Goal: Information Seeking & Learning: Learn about a topic

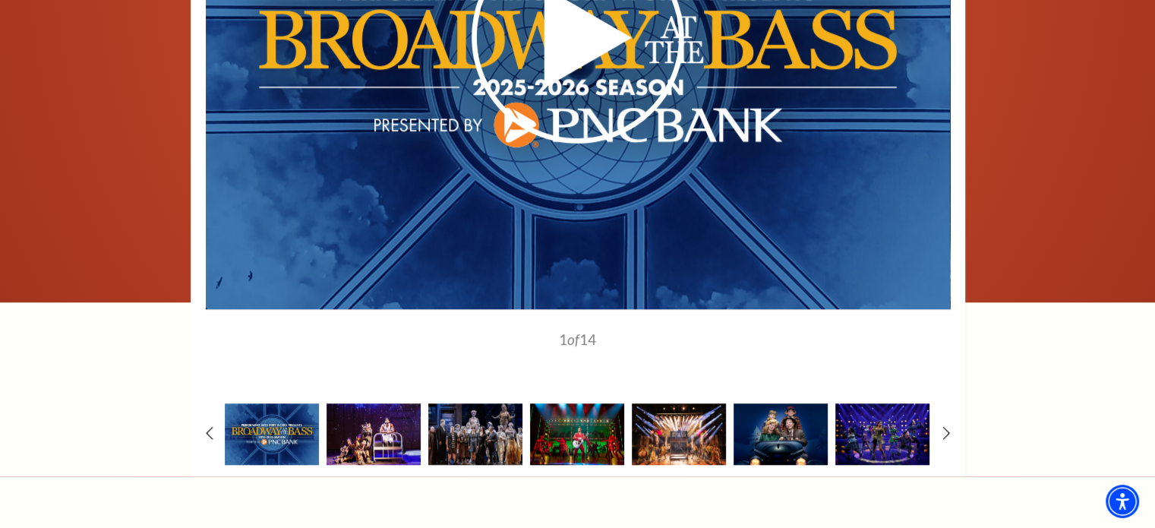
scroll to position [1060, 0]
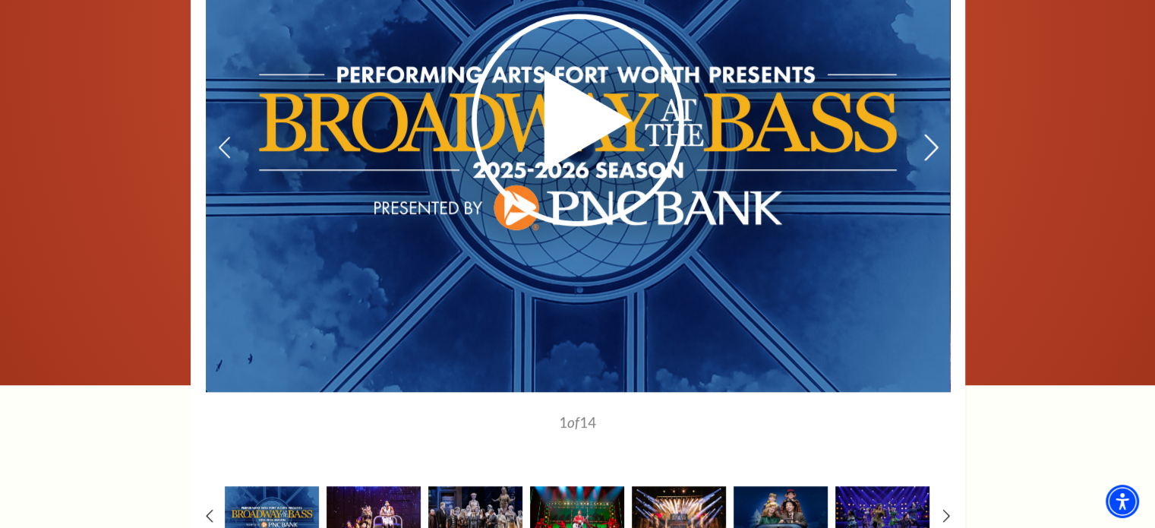
click at [927, 147] on icon at bounding box center [931, 147] width 16 height 27
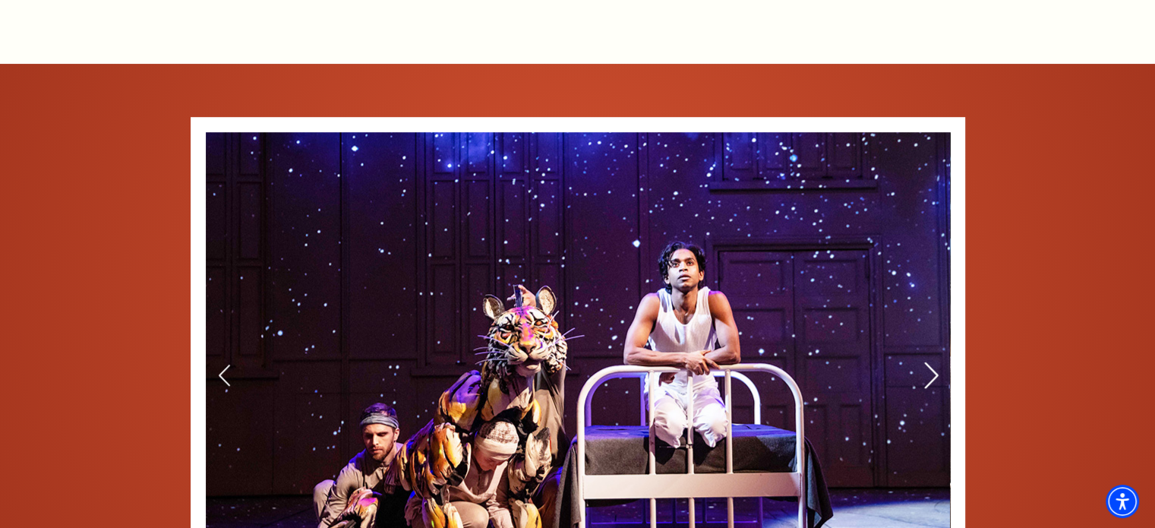
scroll to position [984, 0]
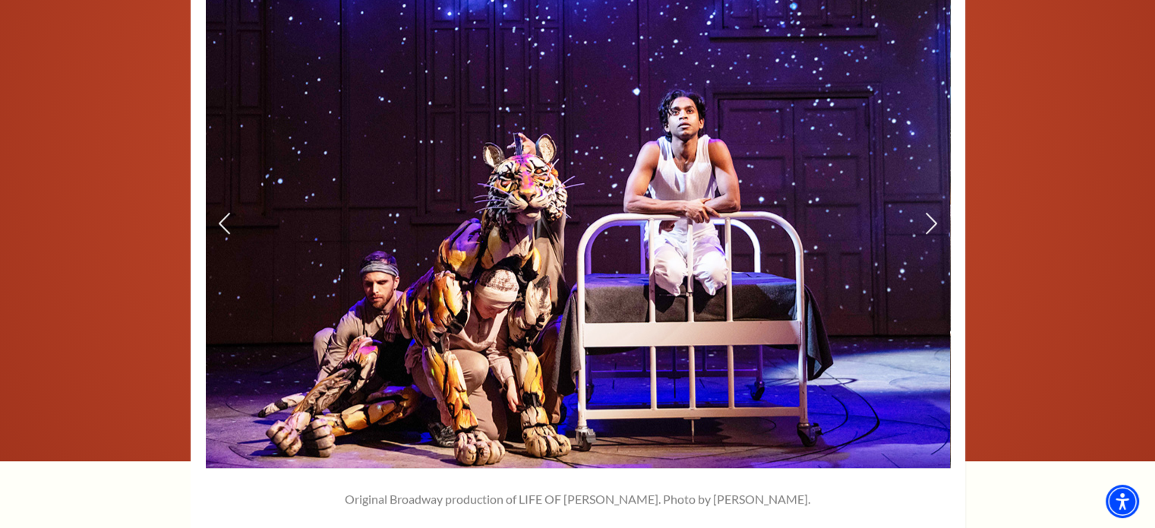
click at [922, 228] on img at bounding box center [578, 224] width 744 height 488
click at [930, 221] on icon at bounding box center [931, 223] width 16 height 27
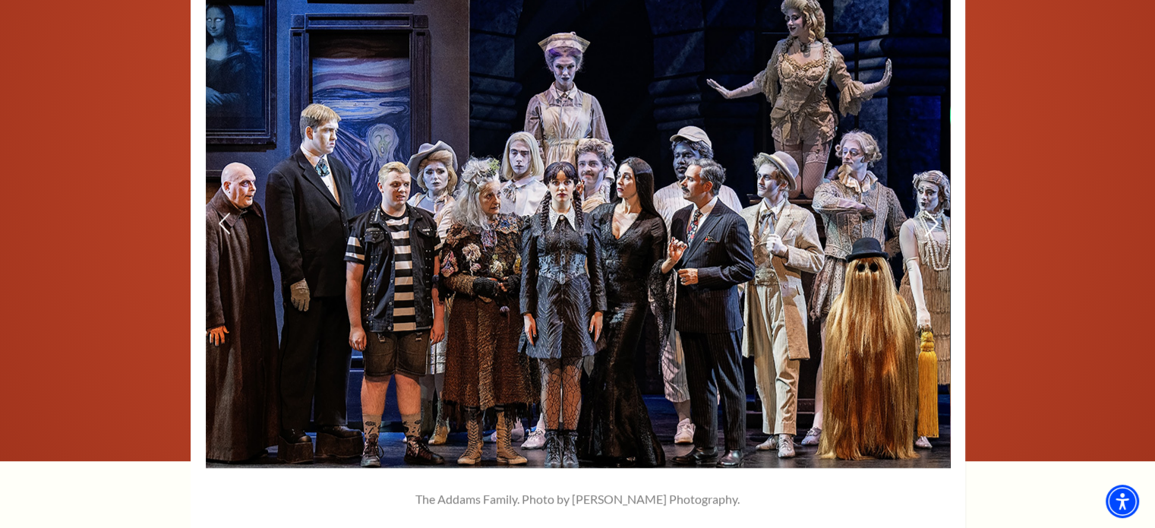
click at [934, 219] on use at bounding box center [931, 223] width 14 height 27
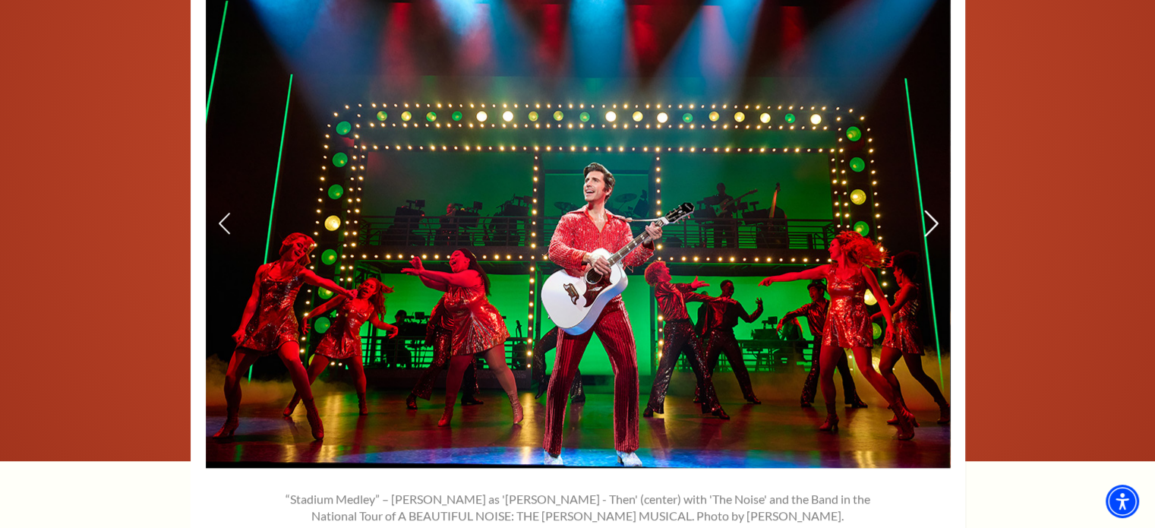
click at [924, 219] on icon at bounding box center [931, 223] width 16 height 27
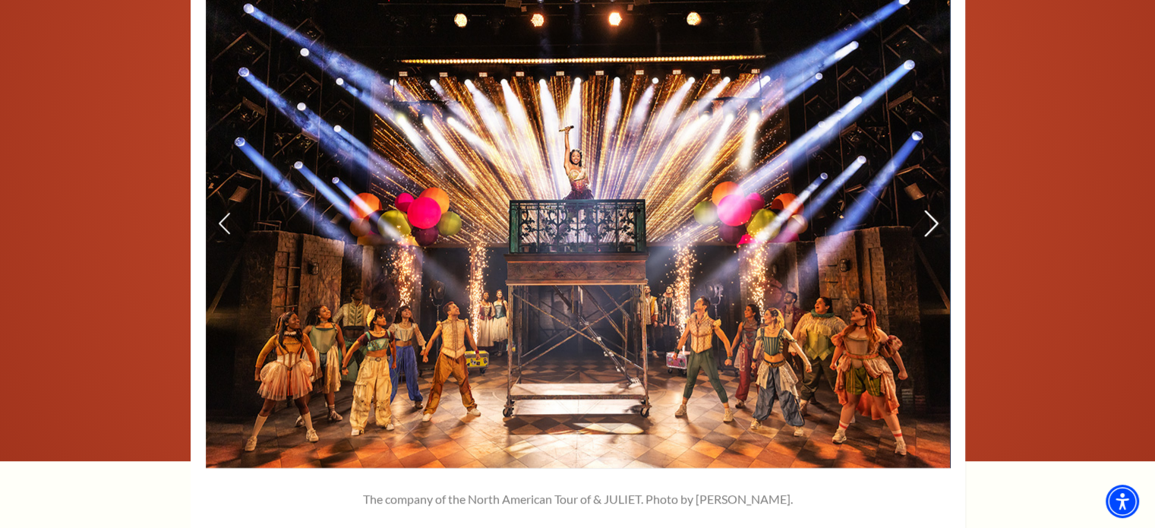
click at [924, 219] on icon at bounding box center [931, 223] width 16 height 27
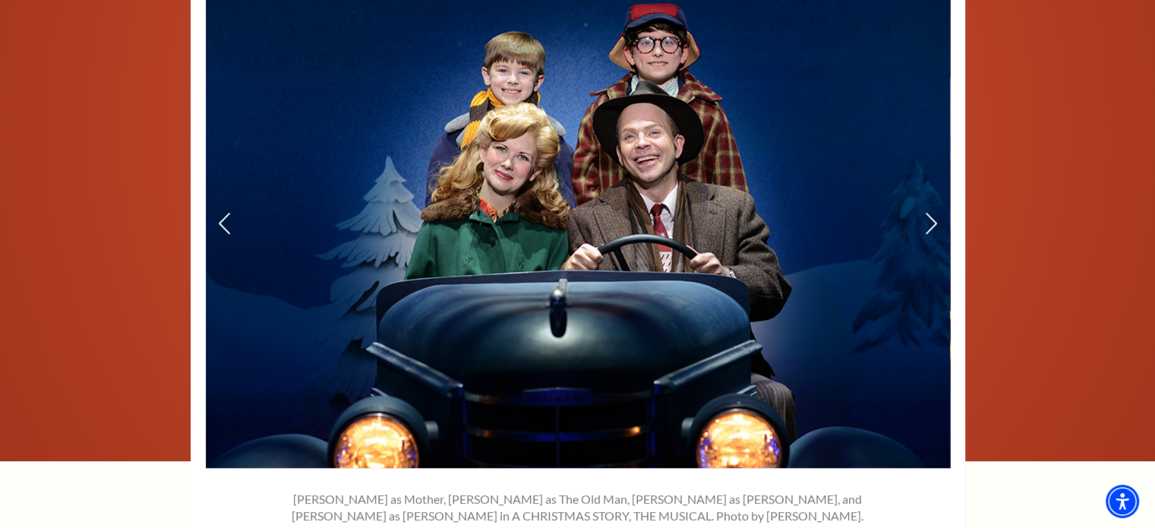
click at [930, 213] on icon at bounding box center [931, 223] width 13 height 21
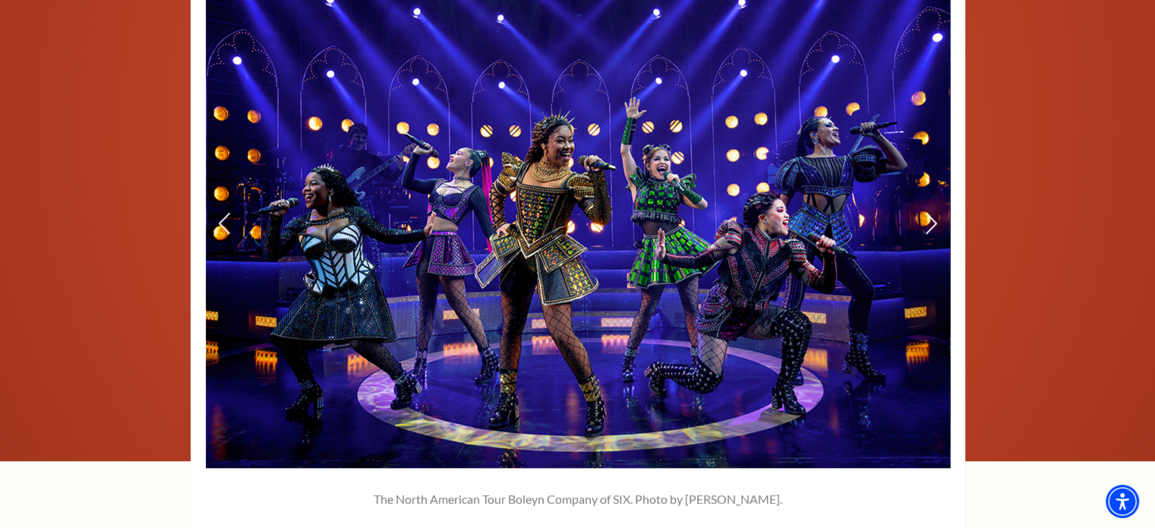
click at [930, 213] on icon at bounding box center [931, 223] width 13 height 21
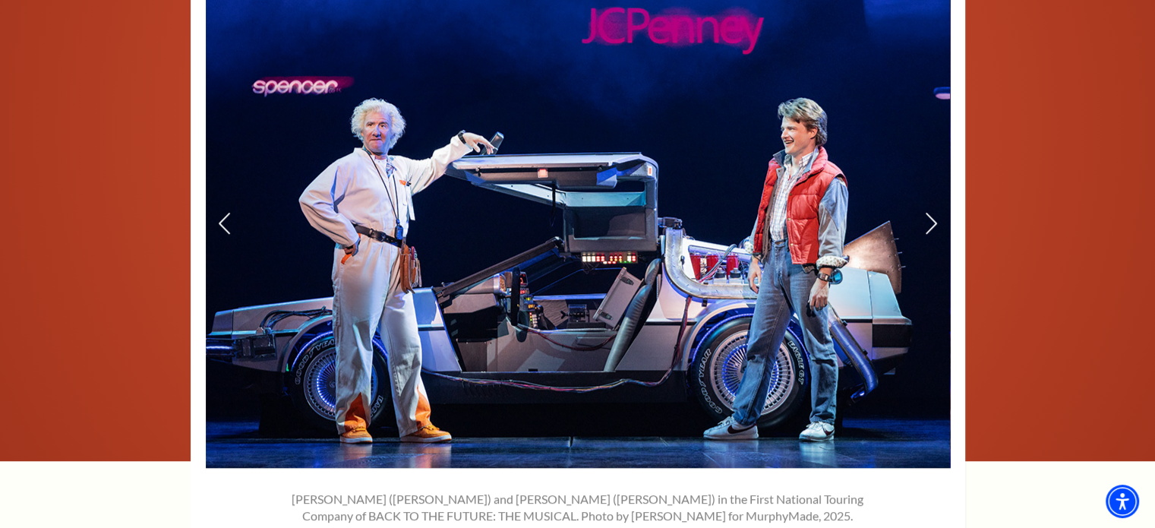
click at [930, 213] on icon at bounding box center [931, 223] width 13 height 21
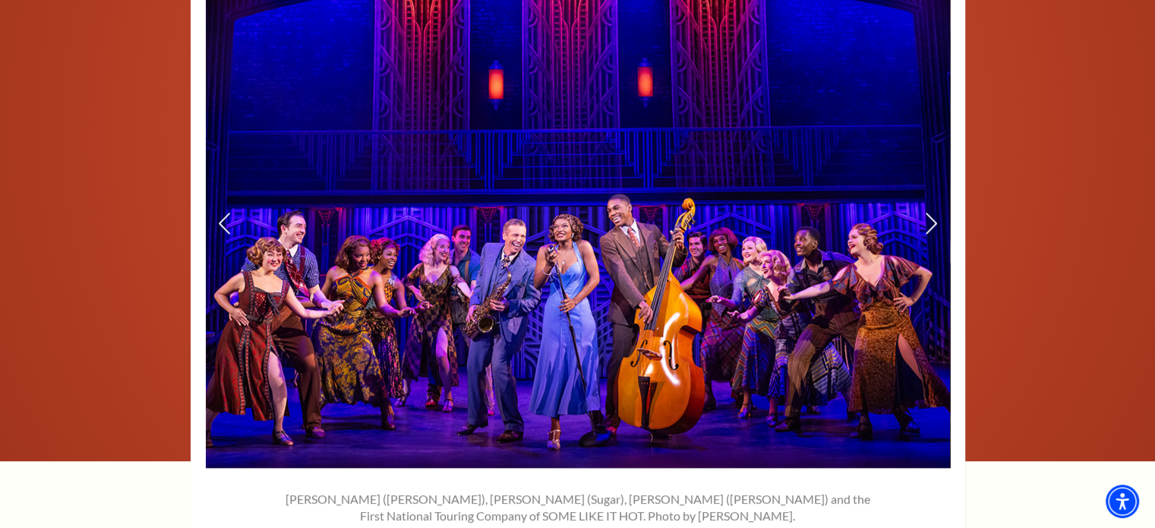
click at [930, 213] on icon at bounding box center [931, 223] width 13 height 21
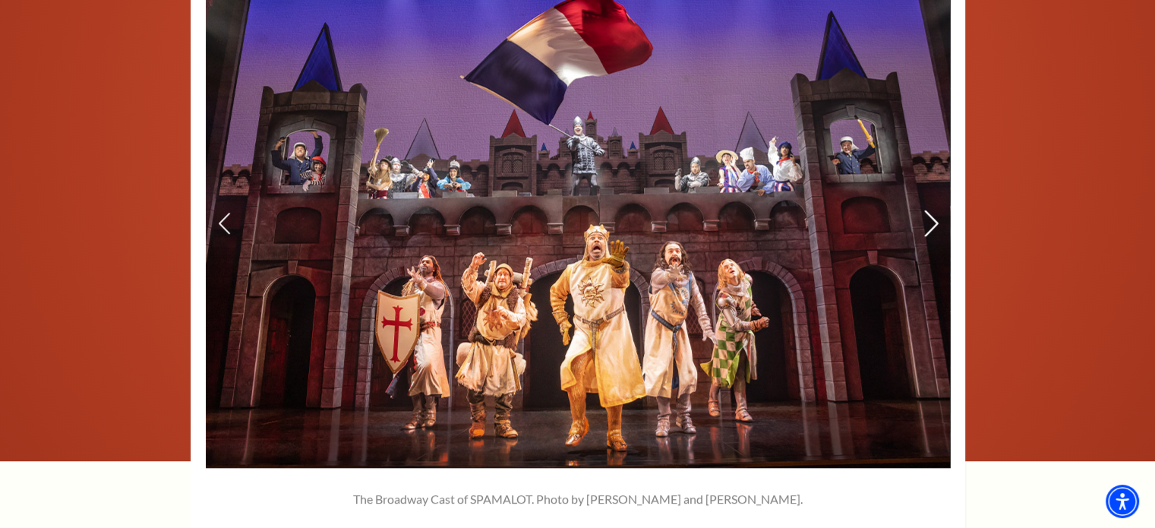
click at [930, 210] on icon at bounding box center [931, 223] width 16 height 27
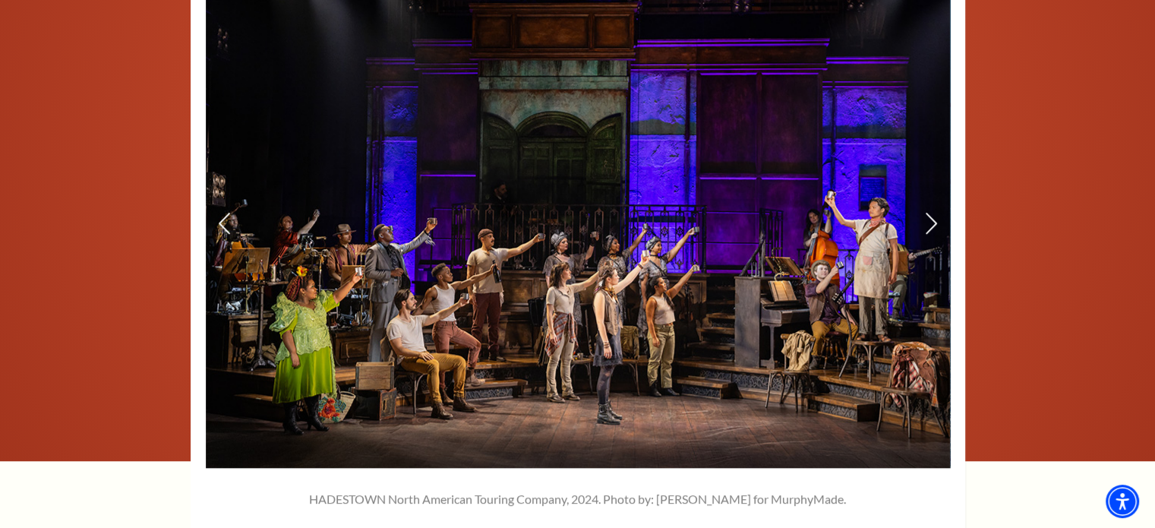
click at [940, 219] on img at bounding box center [578, 224] width 744 height 488
click at [936, 226] on icon at bounding box center [931, 223] width 16 height 27
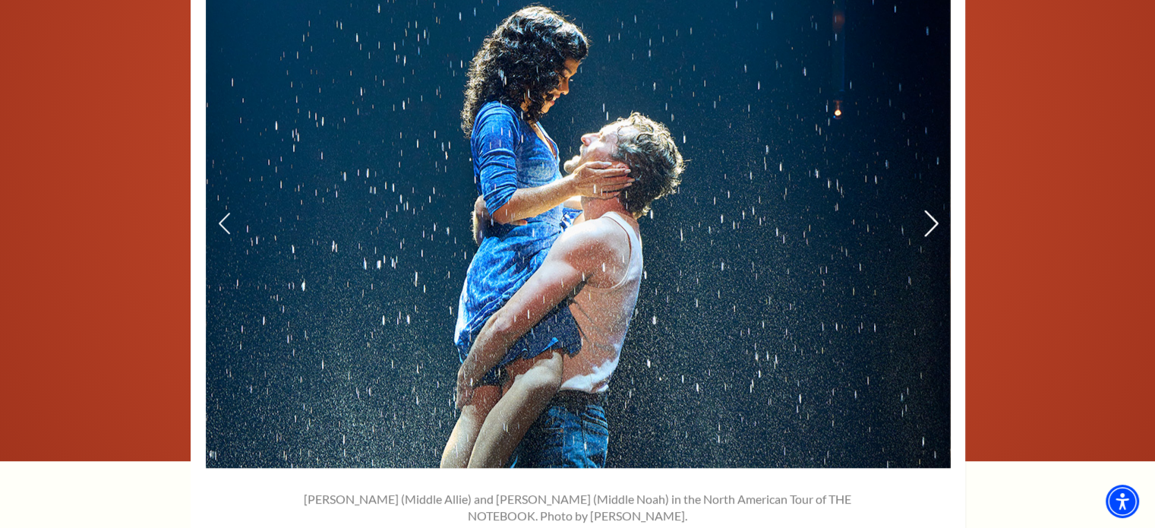
click at [936, 226] on icon at bounding box center [931, 223] width 16 height 27
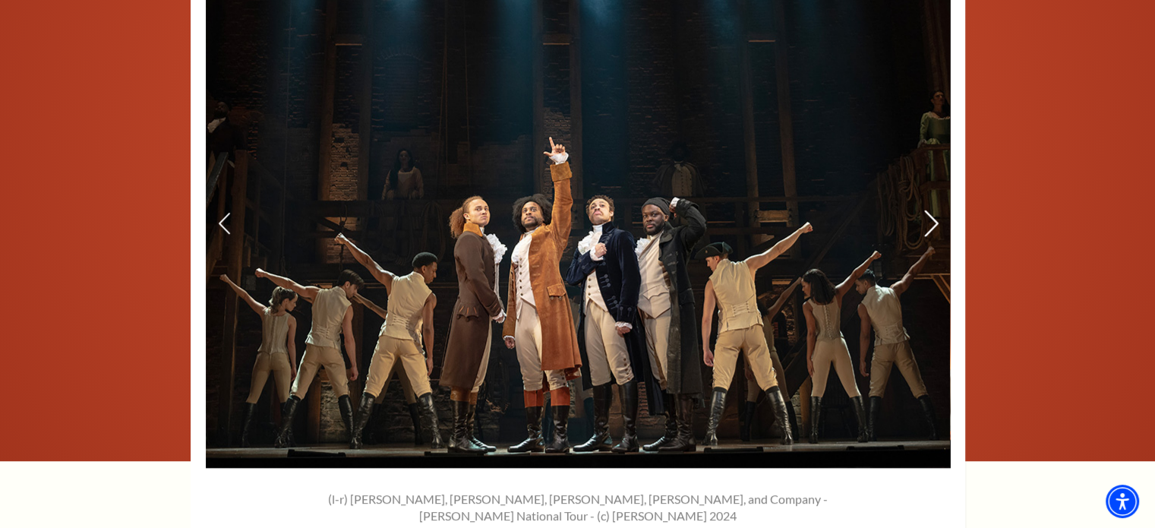
click at [930, 226] on icon at bounding box center [931, 223] width 16 height 27
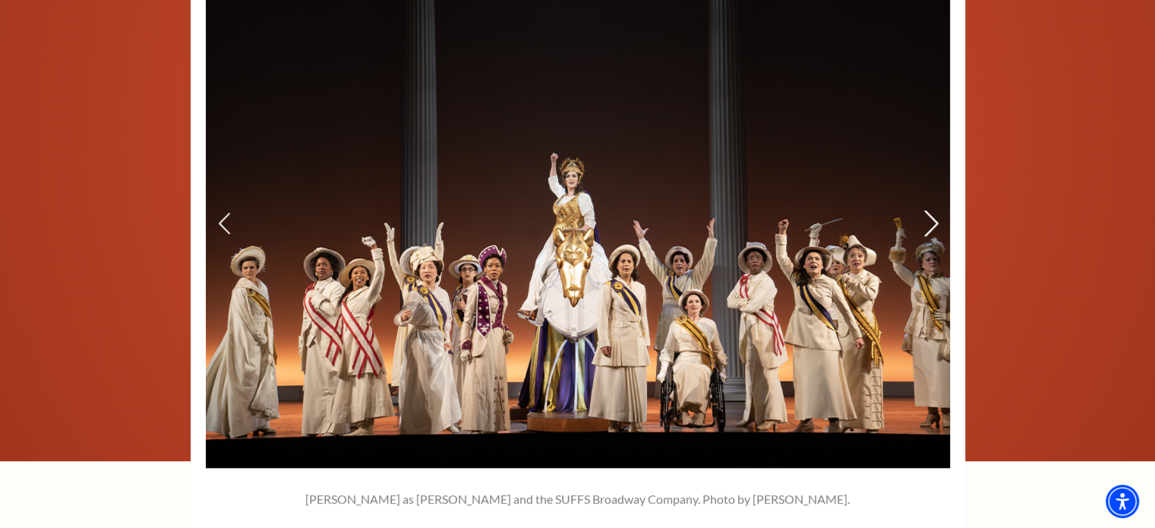
click at [930, 226] on icon at bounding box center [931, 223] width 16 height 27
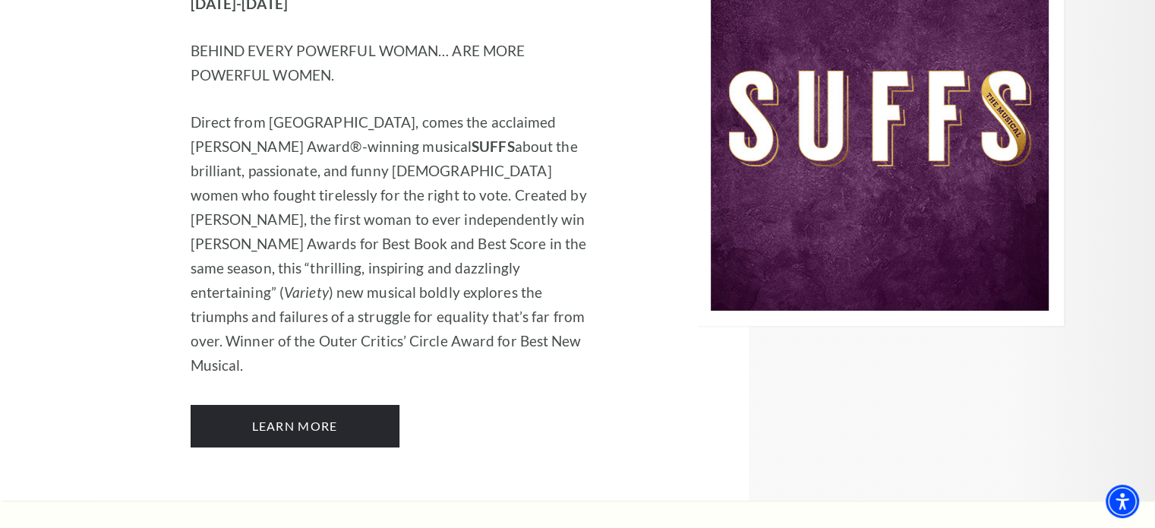
scroll to position [11389, 0]
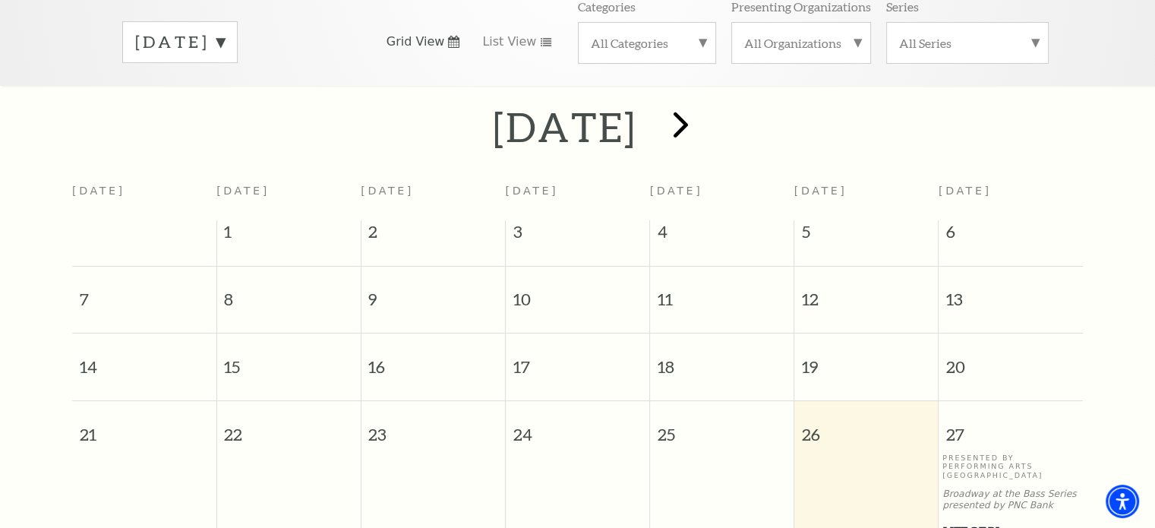
scroll to position [210, 0]
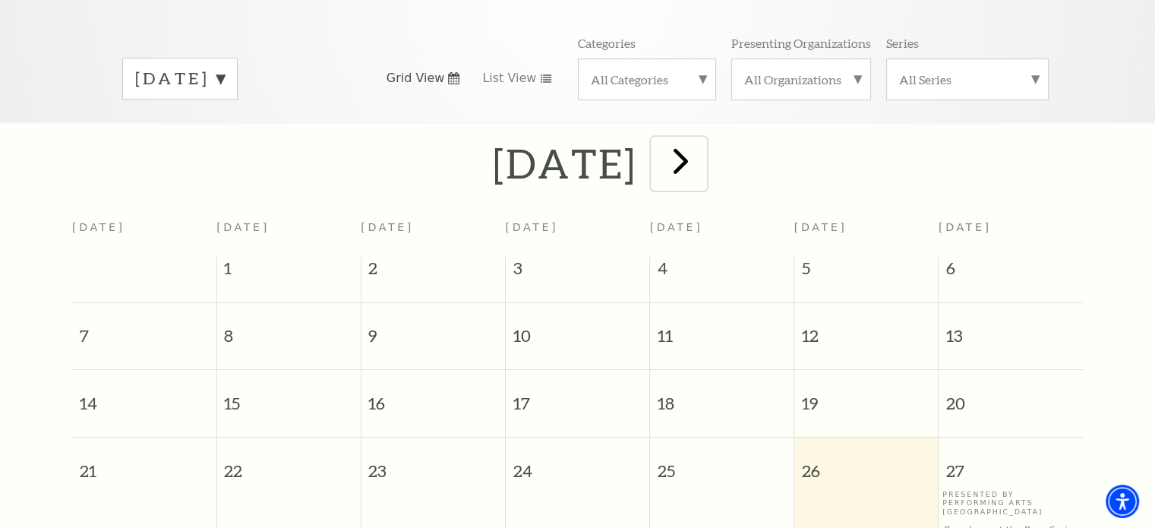
click at [703, 156] on span "next" at bounding box center [680, 160] width 43 height 43
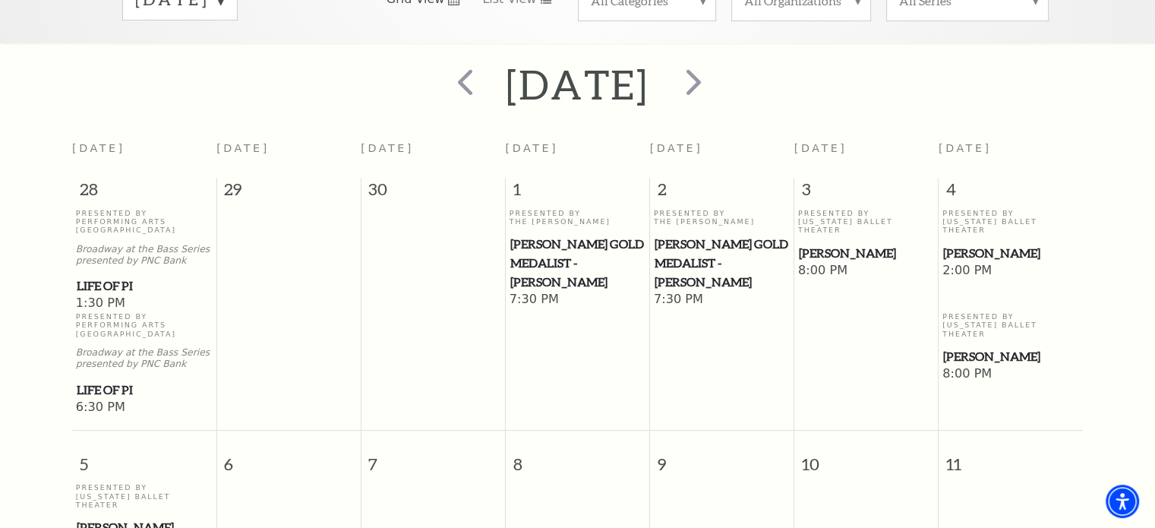
scroll to position [286, 0]
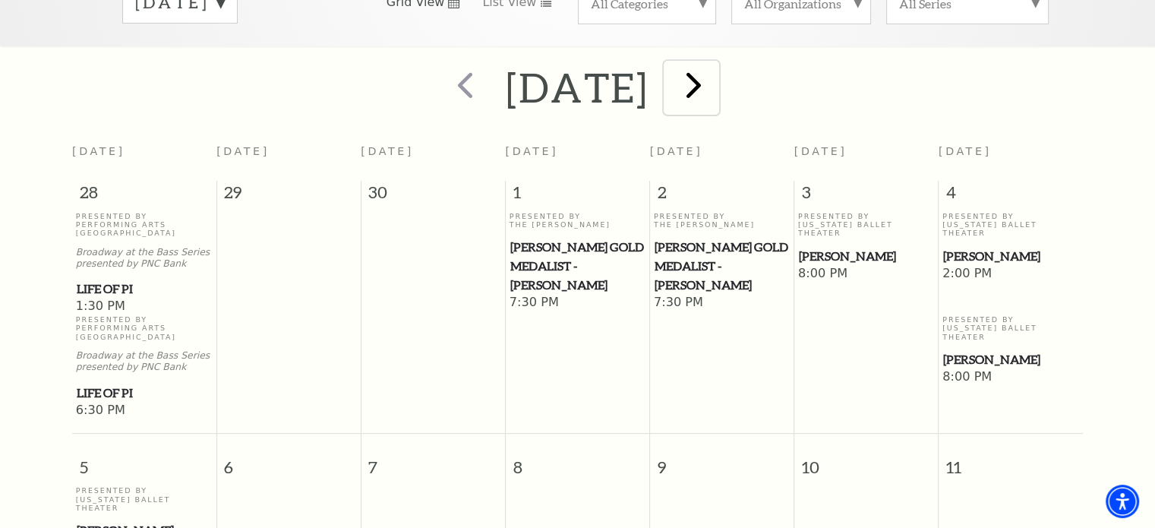
click at [715, 80] on span "next" at bounding box center [693, 84] width 43 height 43
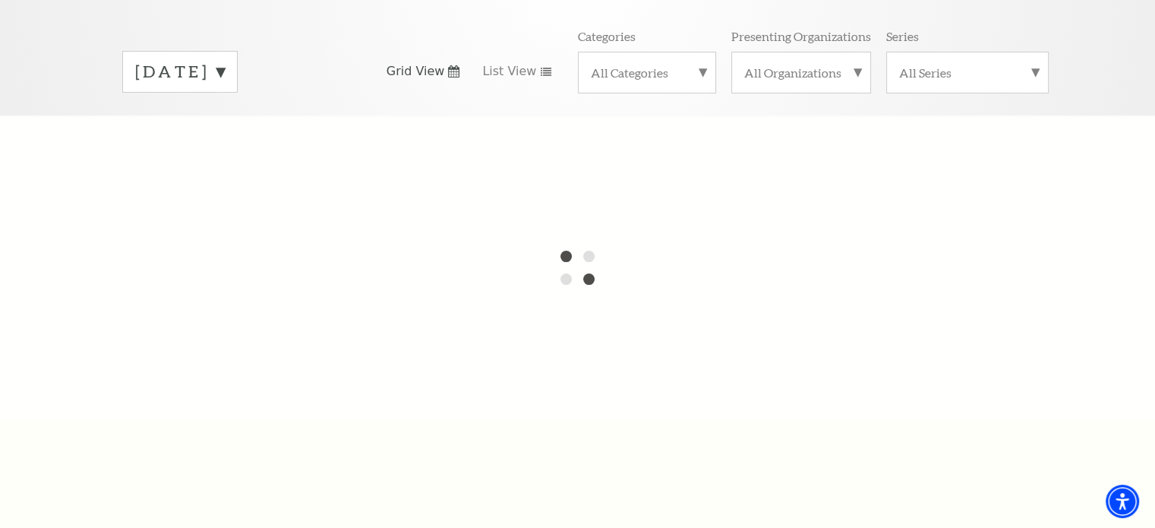
scroll to position [134, 0]
